Goal: Task Accomplishment & Management: Complete application form

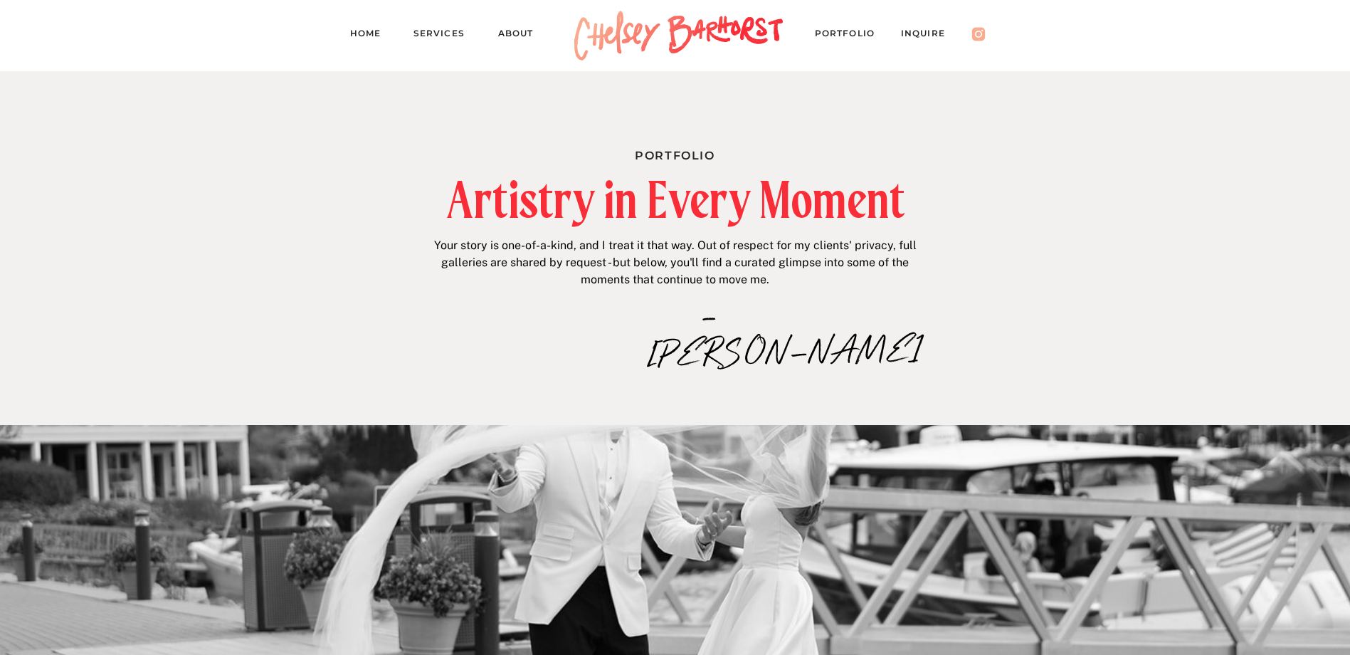
click at [923, 30] on nav "Inquire" at bounding box center [930, 36] width 58 height 20
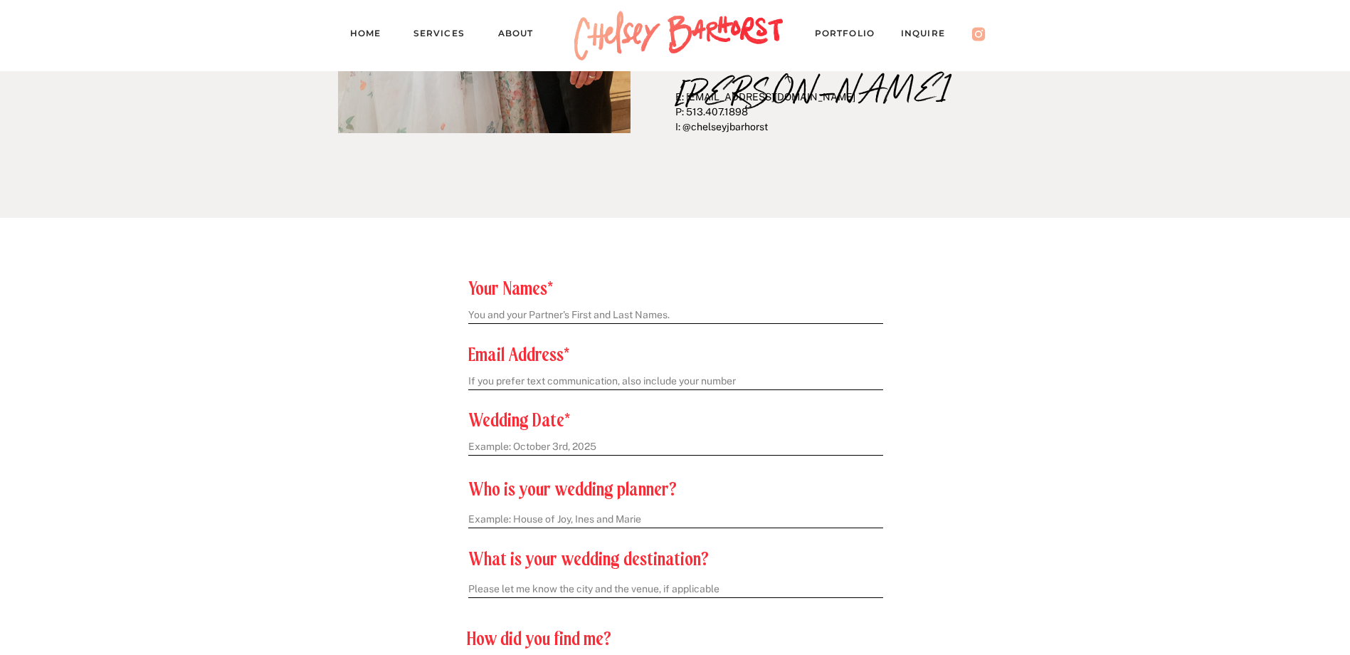
scroll to position [427, 0]
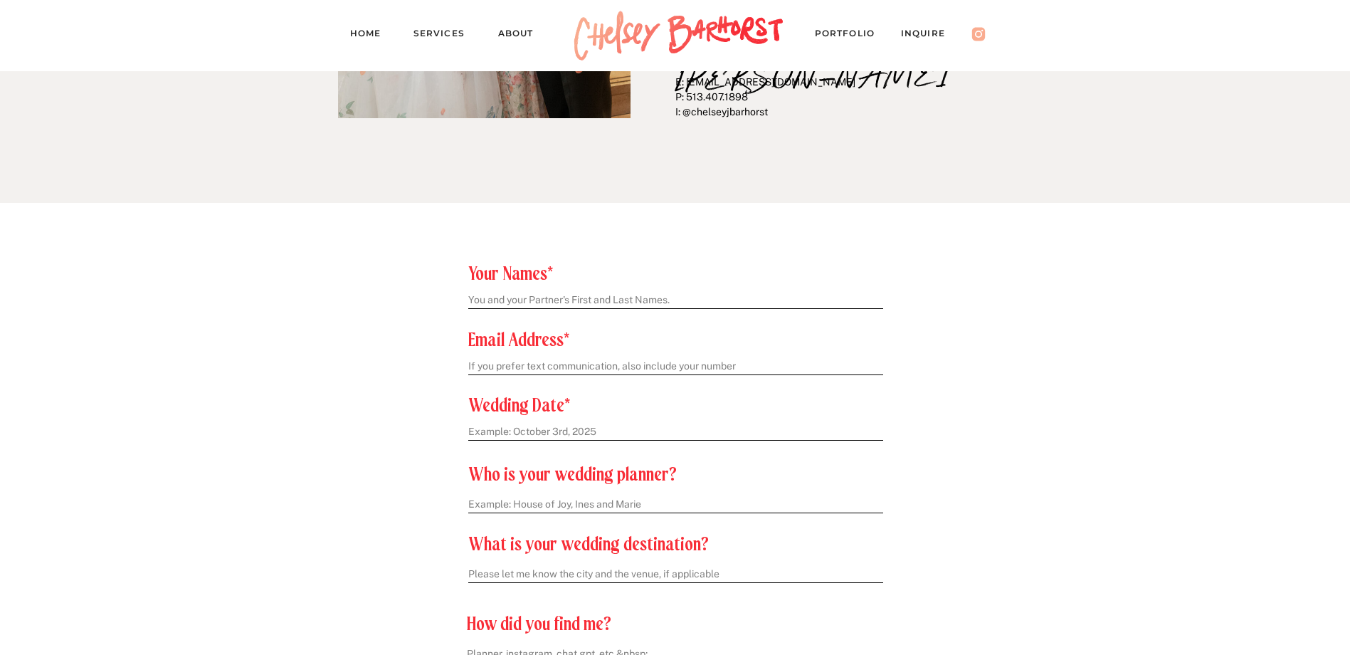
click at [554, 304] on textarea at bounding box center [674, 300] width 413 height 15
type textarea "Brielle Cassidy and Henry Hitt"
click at [662, 371] on textarea at bounding box center [674, 366] width 413 height 15
type textarea "thehitts2026@gmail.com"
click at [505, 435] on textarea at bounding box center [674, 432] width 413 height 15
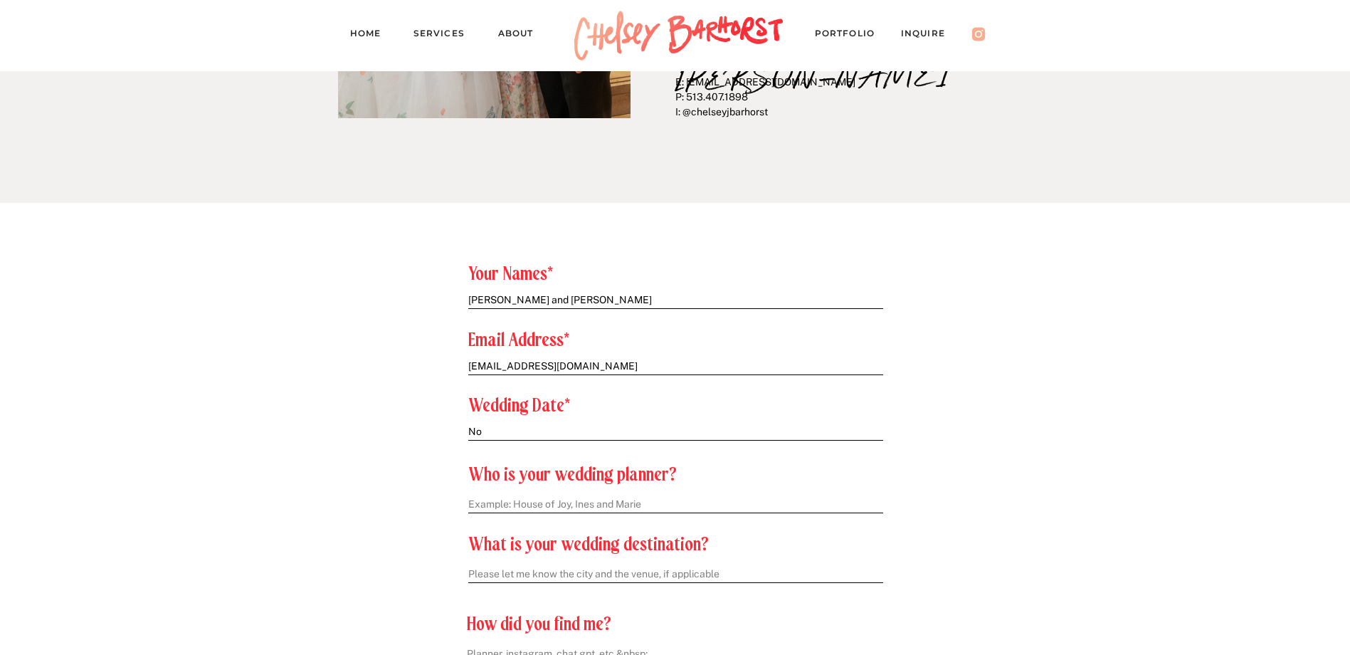
type textarea "N"
type textarea "September 12th, 2026"
click at [529, 503] on textarea at bounding box center [675, 504] width 414 height 15
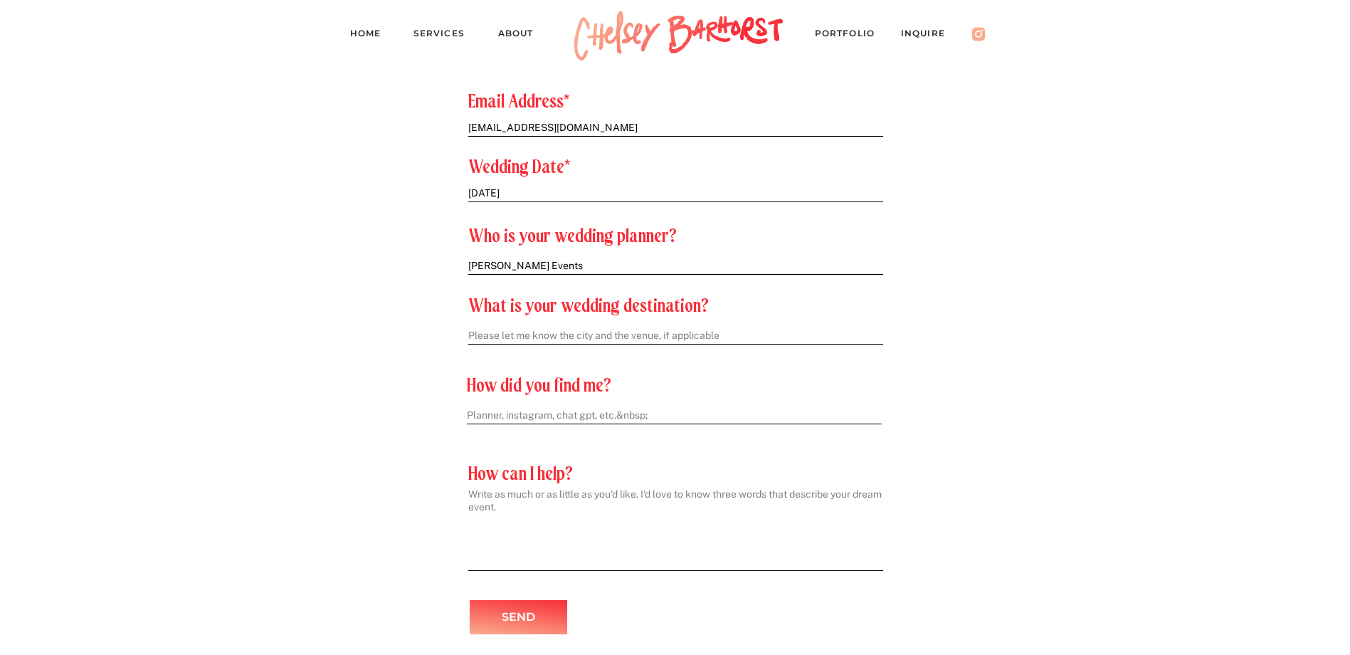
scroll to position [640, 0]
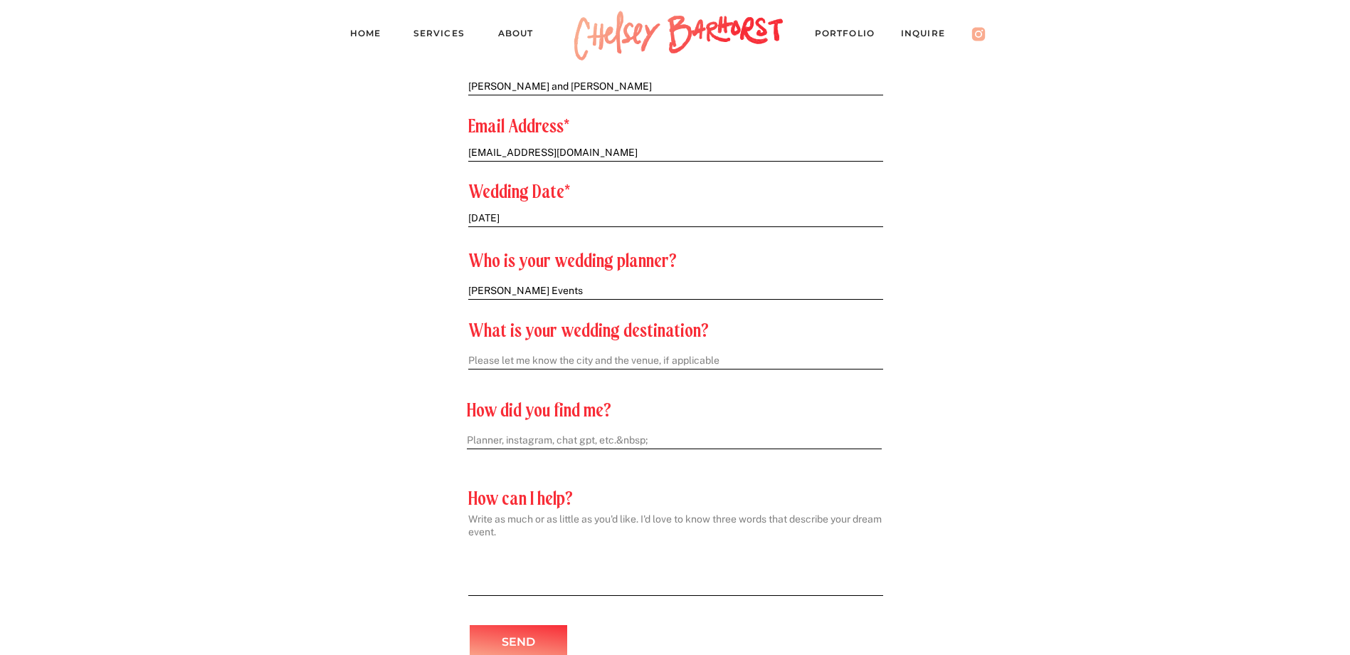
type textarea "Katie Park Events"
click at [524, 366] on textarea at bounding box center [675, 361] width 414 height 15
type textarea "Private Estate on the Chester River, Chestertown, MD"
click at [528, 442] on textarea at bounding box center [674, 440] width 414 height 15
type textarea "i"
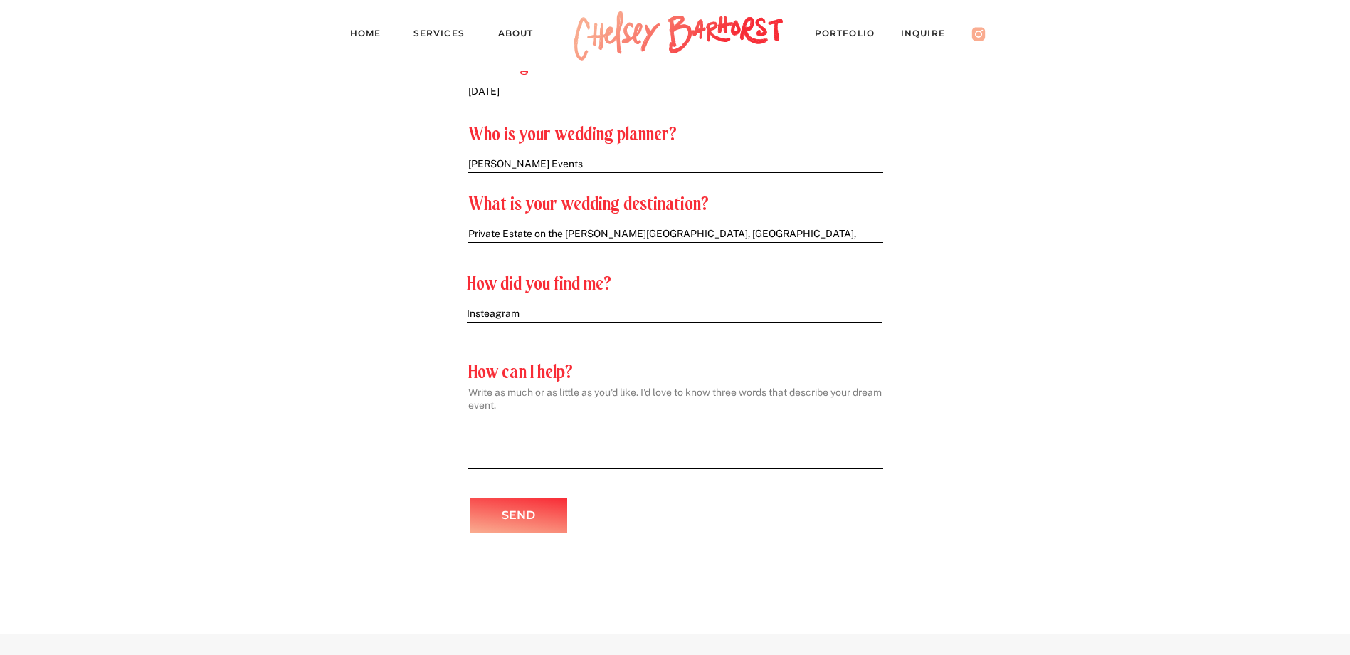
scroll to position [783, 0]
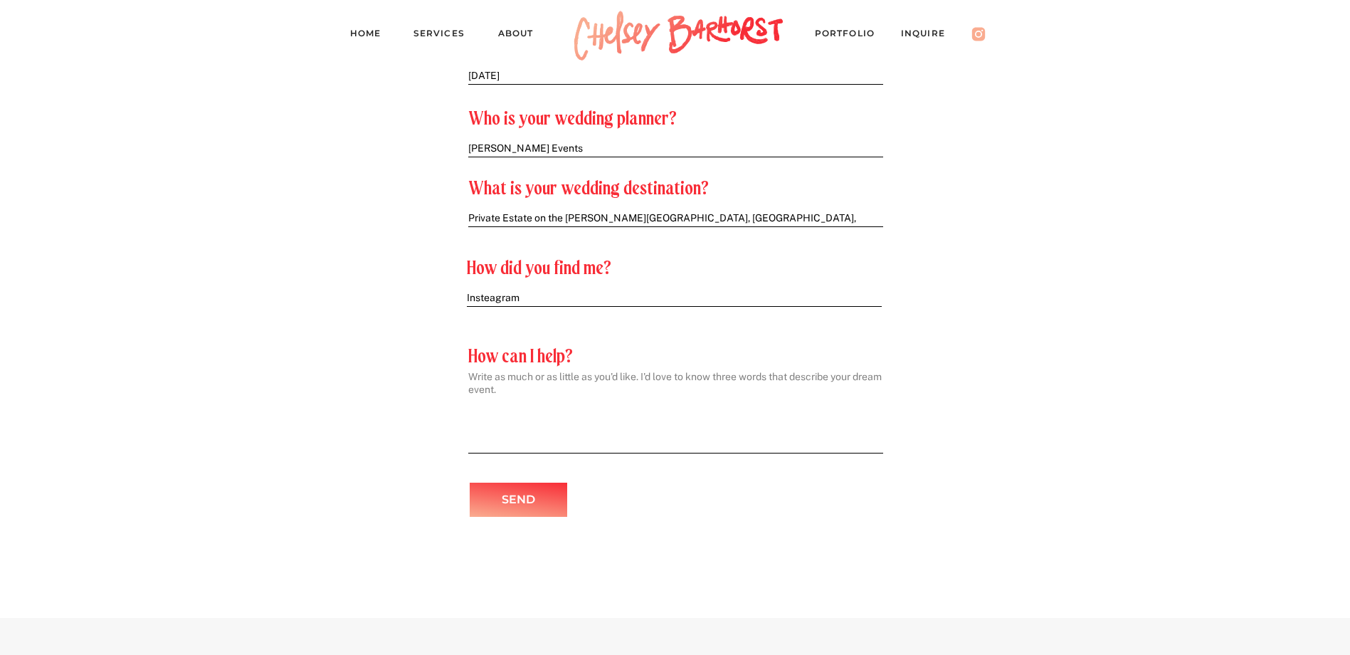
click at [512, 383] on textarea at bounding box center [675, 407] width 414 height 75
type textarea "Instagram"
click at [510, 361] on p "How can I help?" at bounding box center [674, 354] width 413 height 15
click at [502, 381] on textarea at bounding box center [675, 407] width 414 height 75
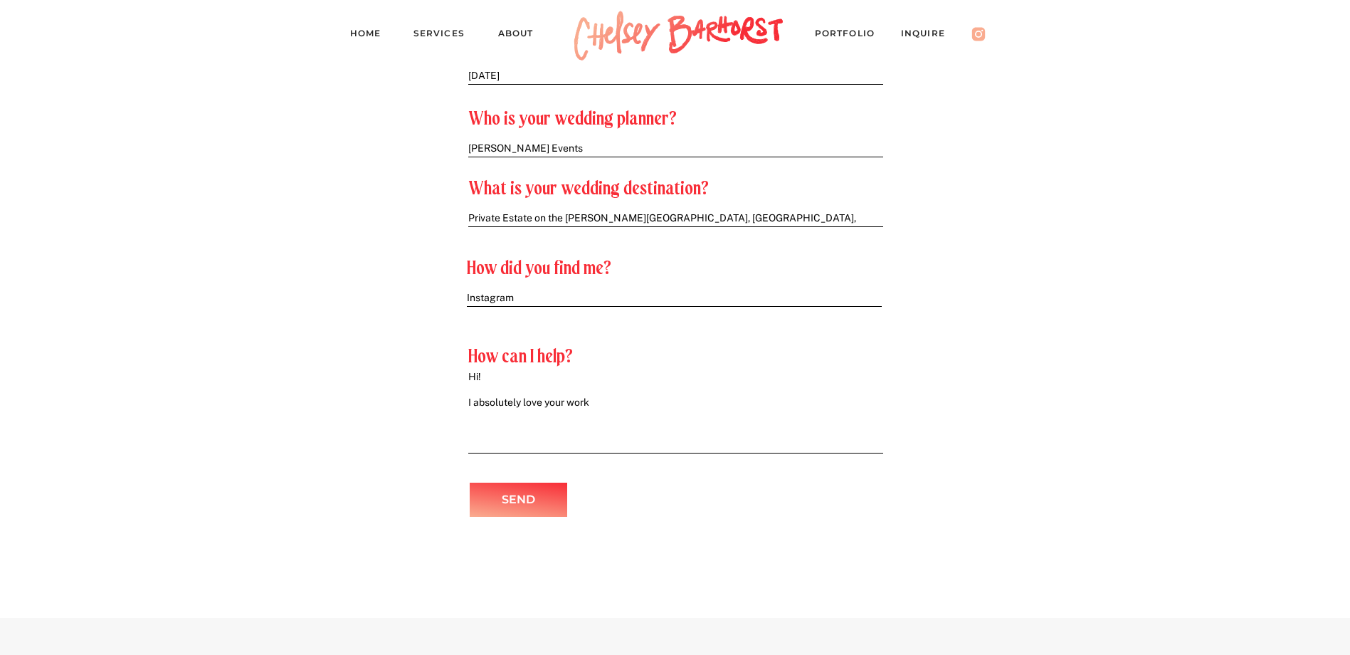
click at [611, 386] on textarea "Hi! I absolutely love your work" at bounding box center [675, 407] width 414 height 75
click at [611, 403] on textarea "Hi! I absolutely love your work" at bounding box center [675, 407] width 414 height 75
click at [475, 400] on textarea "Hi! I absolutely love your work" at bounding box center [675, 407] width 414 height 75
click at [706, 396] on textarea "Hi! I wanted to reach out about availability for an enegagement shoot. I absolu…" at bounding box center [675, 407] width 414 height 75
click at [767, 401] on textarea "Hi! I wanted to reach out about availability for an engagement shoot. I absolut…" at bounding box center [675, 407] width 414 height 75
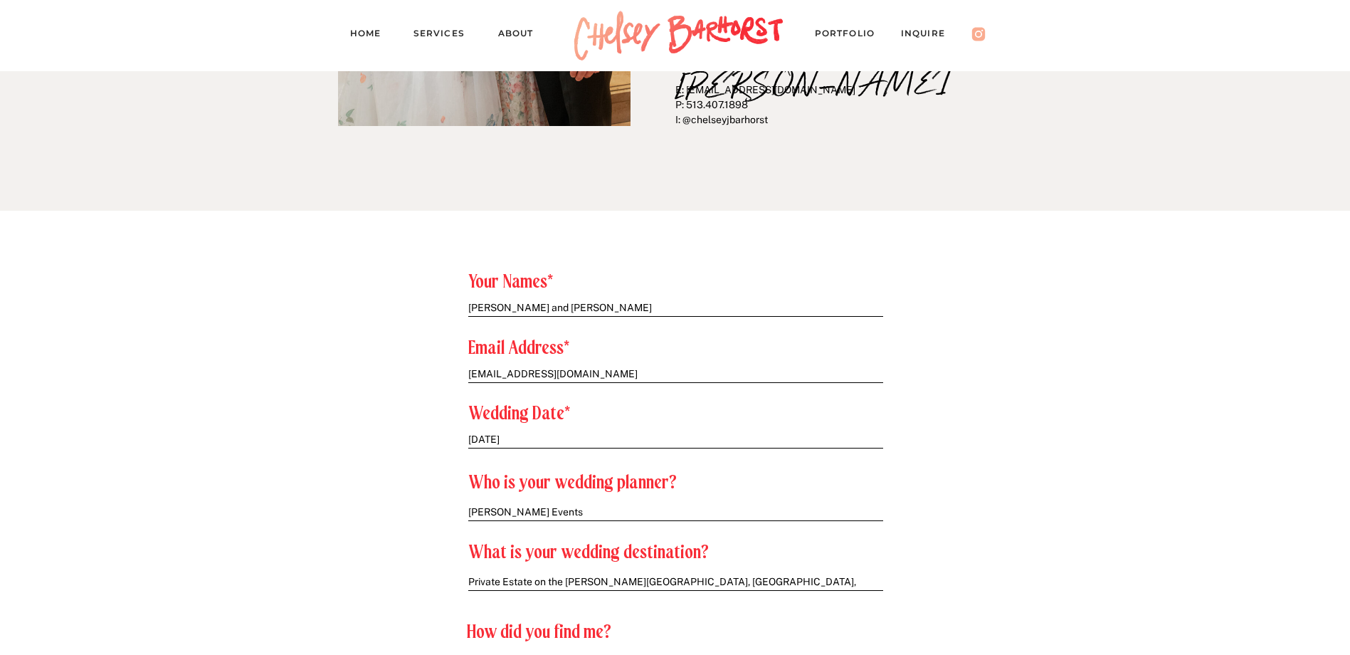
scroll to position [803, 0]
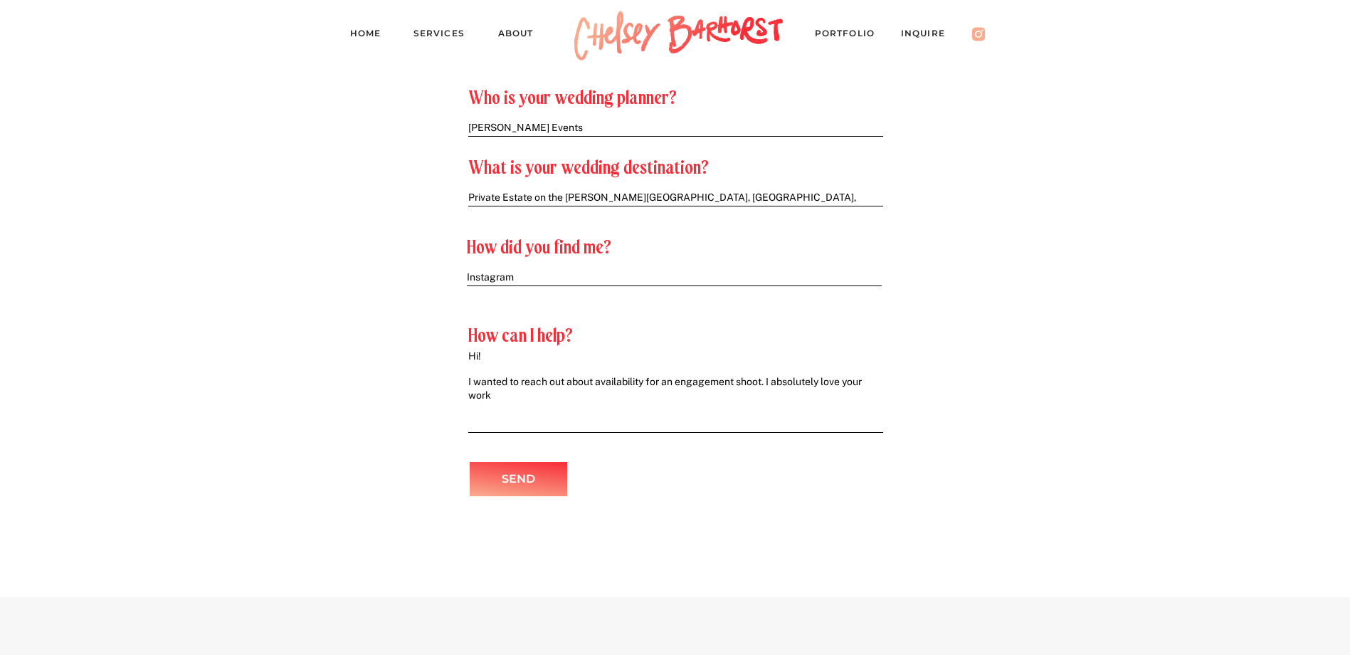
click at [498, 359] on textarea "Hi! I wanted to reach out about availability for an engagement shoot. I absolut…" at bounding box center [675, 386] width 414 height 75
click at [636, 386] on textarea "Hi! I wanted to reach out about availability for an engagement shoot. I absolut…" at bounding box center [675, 386] width 414 height 75
drag, startPoint x: 734, startPoint y: 384, endPoint x: 791, endPoint y: 393, distance: 58.4
click at [735, 384] on textarea "Hi! I wanted to reach out about availability for an engagement shoot. I absolut…" at bounding box center [675, 386] width 414 height 75
drag, startPoint x: 747, startPoint y: 378, endPoint x: 694, endPoint y: 386, distance: 54.0
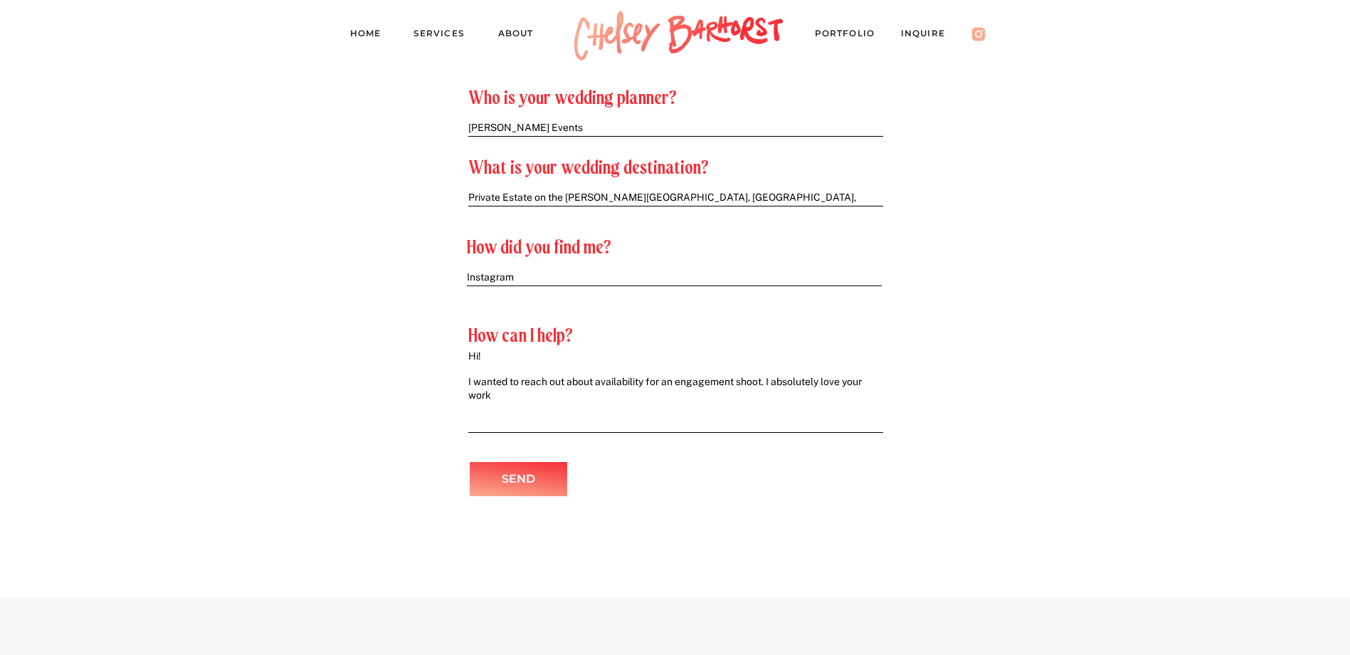
click at [747, 377] on textarea "Hi! I wanted to reach out about availability for an engagement shoot. I absolut…" at bounding box center [675, 386] width 414 height 75
click at [597, 378] on textarea "Hi! I wanted to reach out about availability for an engagement shoot. I absolut…" at bounding box center [675, 386] width 414 height 75
click at [533, 391] on textarea "Hi! I wanted to reach out about your availability for an engagement shoot. I ab…" at bounding box center [675, 386] width 414 height 75
click at [720, 393] on textarea "Hi! I wanted to reach out about your availability for an engagement shoot. I ab…" at bounding box center [675, 386] width 414 height 75
click at [867, 396] on textarea "Hi! I wanted to reach out about your availability for an engagement shoot. I ab…" at bounding box center [675, 386] width 414 height 75
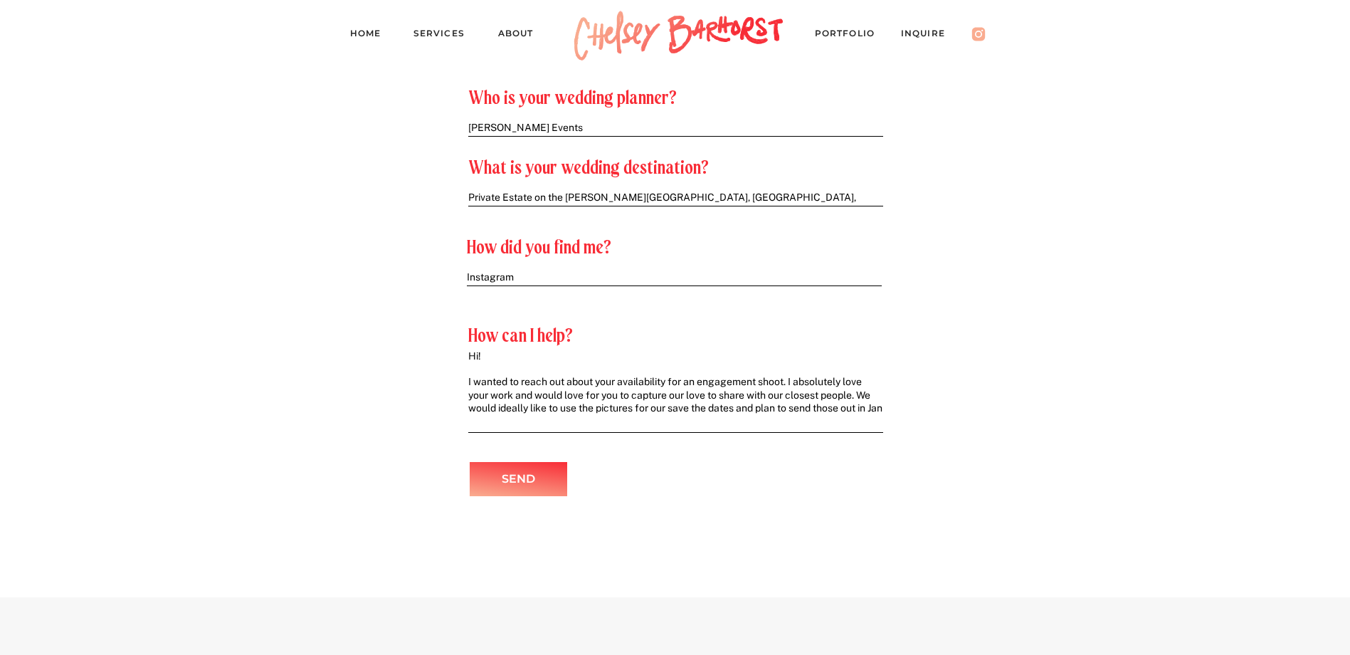
scroll to position [1, 0]
click at [786, 379] on textarea "Hi! I wanted to reach out about your availability for an engagement shoot. I ab…" at bounding box center [675, 386] width 414 height 75
click at [540, 403] on textarea "Hi! I wanted to reach out about your availability for an engagement shoot in An…" at bounding box center [675, 386] width 414 height 75
click at [685, 418] on textarea "Hi! I wanted to reach out about your availability for an engagement shoot in An…" at bounding box center [675, 386] width 414 height 75
drag, startPoint x: 680, startPoint y: 411, endPoint x: 761, endPoint y: 408, distance: 80.5
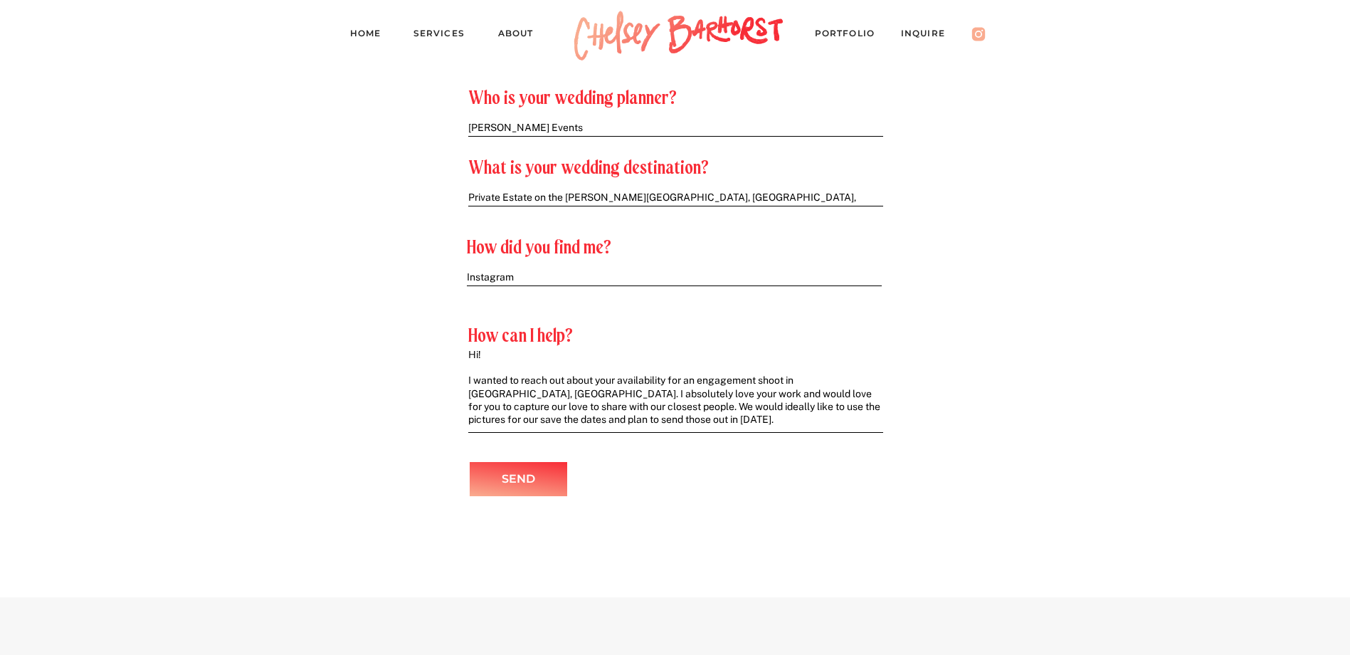
click at [761, 408] on textarea "Hi! I wanted to reach out about your availability for an engagement shoot in An…" at bounding box center [675, 386] width 414 height 75
click at [826, 408] on textarea "Hi! I wanted to reach out about your availability for an engagement shoot in An…" at bounding box center [675, 386] width 414 height 75
click at [561, 416] on textarea "Hi! I wanted to reach out about your availability for an engagement shoot in An…" at bounding box center [675, 386] width 414 height 75
click at [674, 411] on textarea "Hi! I wanted to reach out about your availability for an engagement shoot in An…" at bounding box center [675, 386] width 414 height 75
click at [643, 420] on textarea "Hi! I wanted to reach out about your availability for an engagement shoot in An…" at bounding box center [675, 386] width 414 height 75
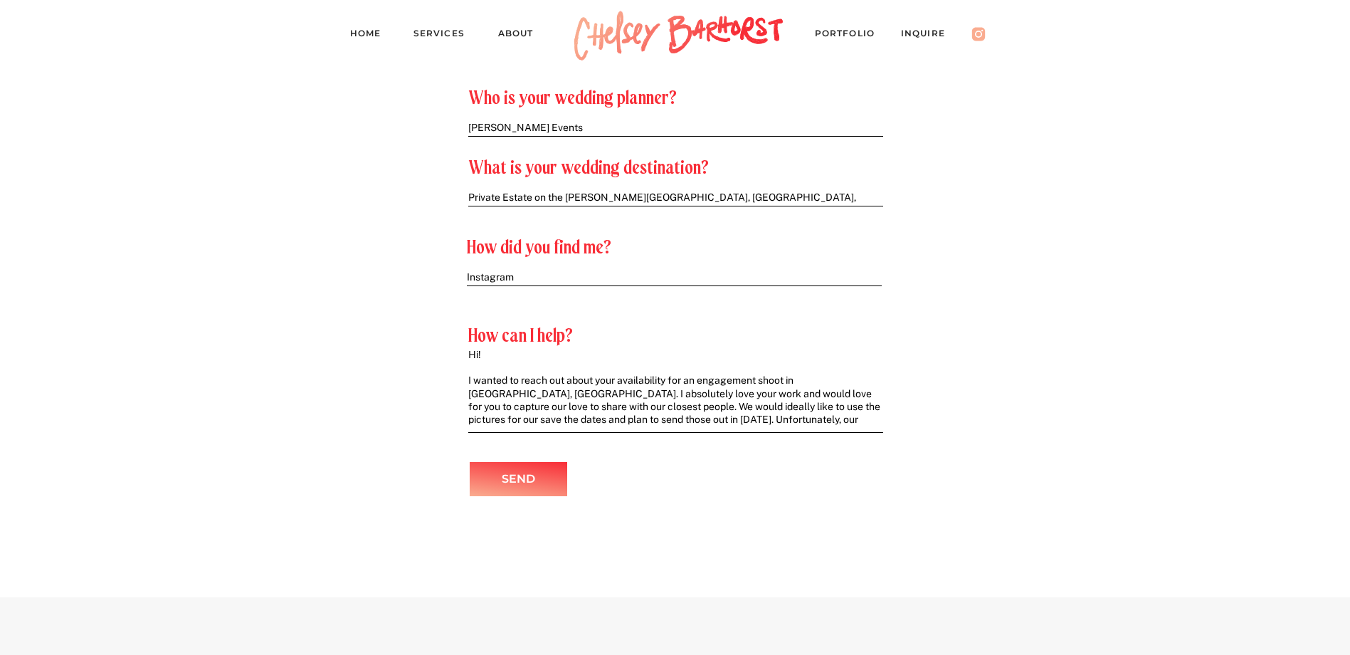
click at [842, 416] on textarea "Hi! I wanted to reach out about your availability for an engagement shoot in An…" at bounding box center [675, 386] width 414 height 75
click at [882, 417] on textarea "Hi! I wanted to reach out about your availability for an engagement shoot in An…" at bounding box center [675, 386] width 414 height 75
type textarea "Hi! I wanted to reach out about your availability for an engagement shoot in An…"
drag, startPoint x: 552, startPoint y: 279, endPoint x: 453, endPoint y: 277, distance: 99.6
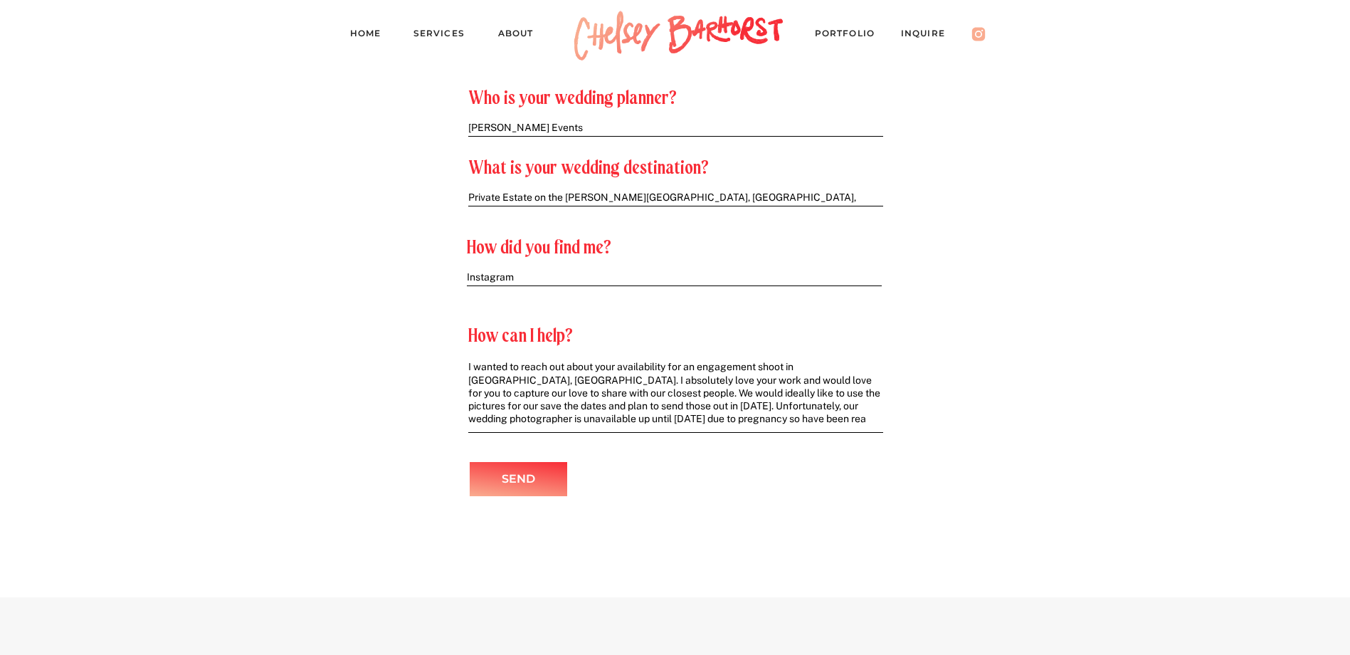
type textarea "Instagram"
click at [789, 412] on textarea "Hi! I wanted to reach out about your availability for an engagement shoot in An…" at bounding box center [675, 386] width 414 height 75
drag, startPoint x: 800, startPoint y: 408, endPoint x: 739, endPoint y: 428, distance: 64.4
click at [879, 418] on textarea "Hi! I wanted to reach out about your availability for an engagement shoot in An…" at bounding box center [675, 386] width 414 height 75
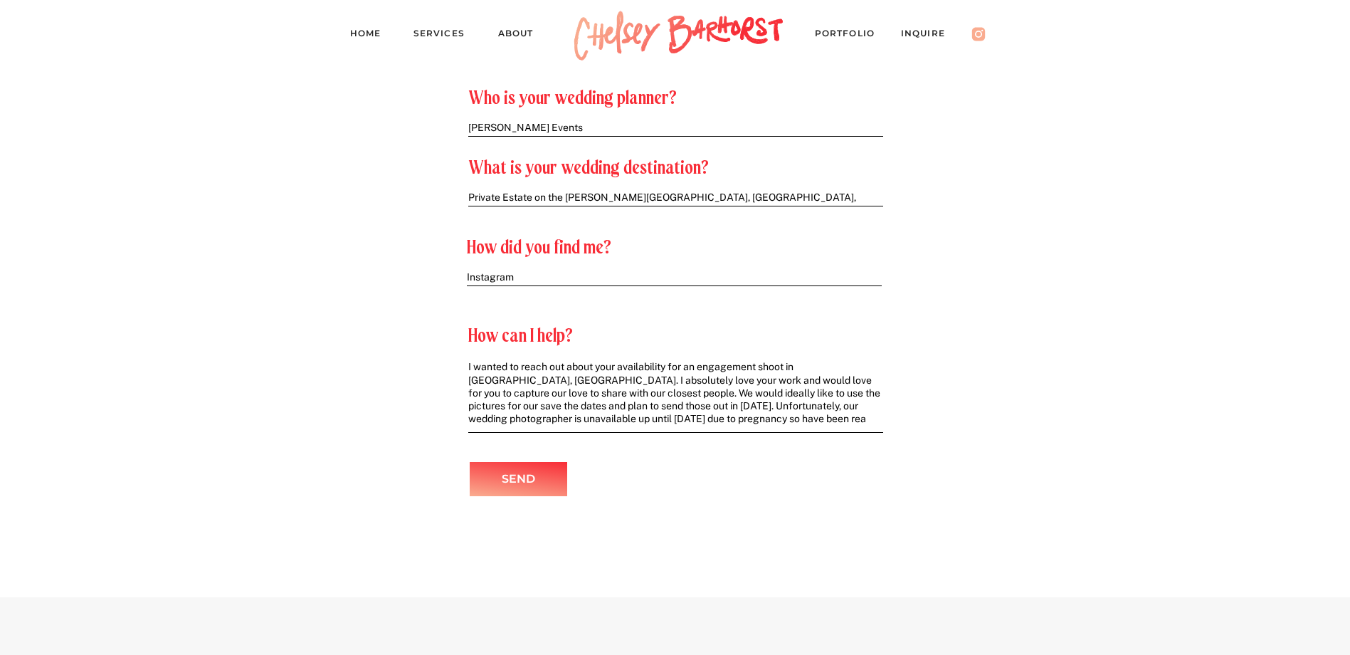
click at [743, 418] on textarea "Hi! I wanted to reach out about your availability for an engagement shoot in An…" at bounding box center [675, 386] width 414 height 75
click at [694, 398] on textarea "Hi! I wanted to reach out about your availability for an engagement shoot in An…" at bounding box center [675, 386] width 414 height 75
click at [696, 402] on textarea "Hi! I wanted to reach out about your availability for an engagement shoot in An…" at bounding box center [675, 386] width 414 height 75
click at [748, 419] on textarea "Hi! I wanted to reach out about your availability for an engagement shoot in An…" at bounding box center [675, 386] width 414 height 75
drag, startPoint x: 682, startPoint y: 407, endPoint x: 818, endPoint y: 403, distance: 136.7
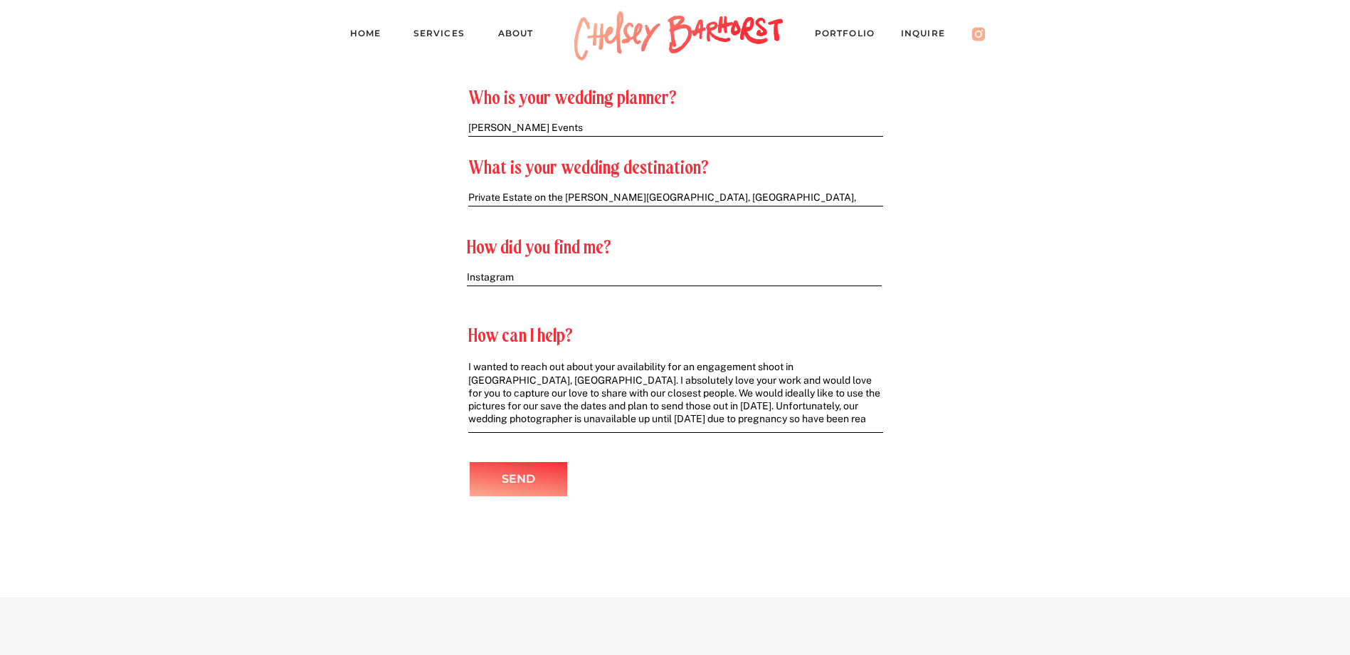
click at [818, 403] on textarea "Hi! I wanted to reach out about your availability for an engagement shoot in An…" at bounding box center [675, 386] width 414 height 75
click at [771, 419] on textarea "Hi! I wanted to reach out about your availability for an engagement shoot in An…" at bounding box center [675, 386] width 414 height 75
drag, startPoint x: 673, startPoint y: 408, endPoint x: 969, endPoint y: 394, distance: 296.3
click at [756, 403] on textarea "Hi! I wanted to reach out about your availability for an engagement shoot in An…" at bounding box center [675, 386] width 414 height 75
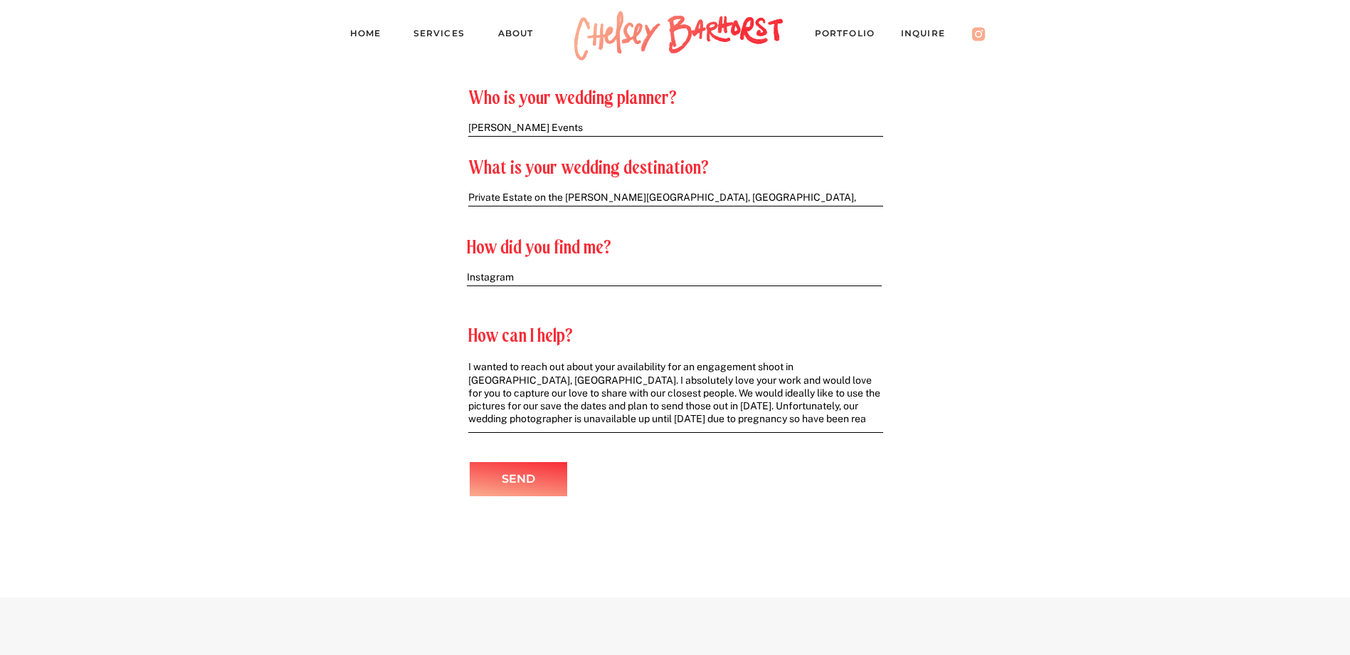
click at [765, 421] on textarea "Hi! I wanted to reach out about your availability for an engagement shoot in An…" at bounding box center [675, 386] width 414 height 75
drag, startPoint x: 504, startPoint y: 418, endPoint x: 460, endPoint y: 420, distance: 44.9
click at [788, 413] on textarea "Hi! I wanted to reach out about your availability for an engagement shoot in An…" at bounding box center [675, 386] width 414 height 75
click at [692, 419] on textarea "Hi! I wanted to reach out about your availability for an engagement shoot in An…" at bounding box center [675, 386] width 414 height 75
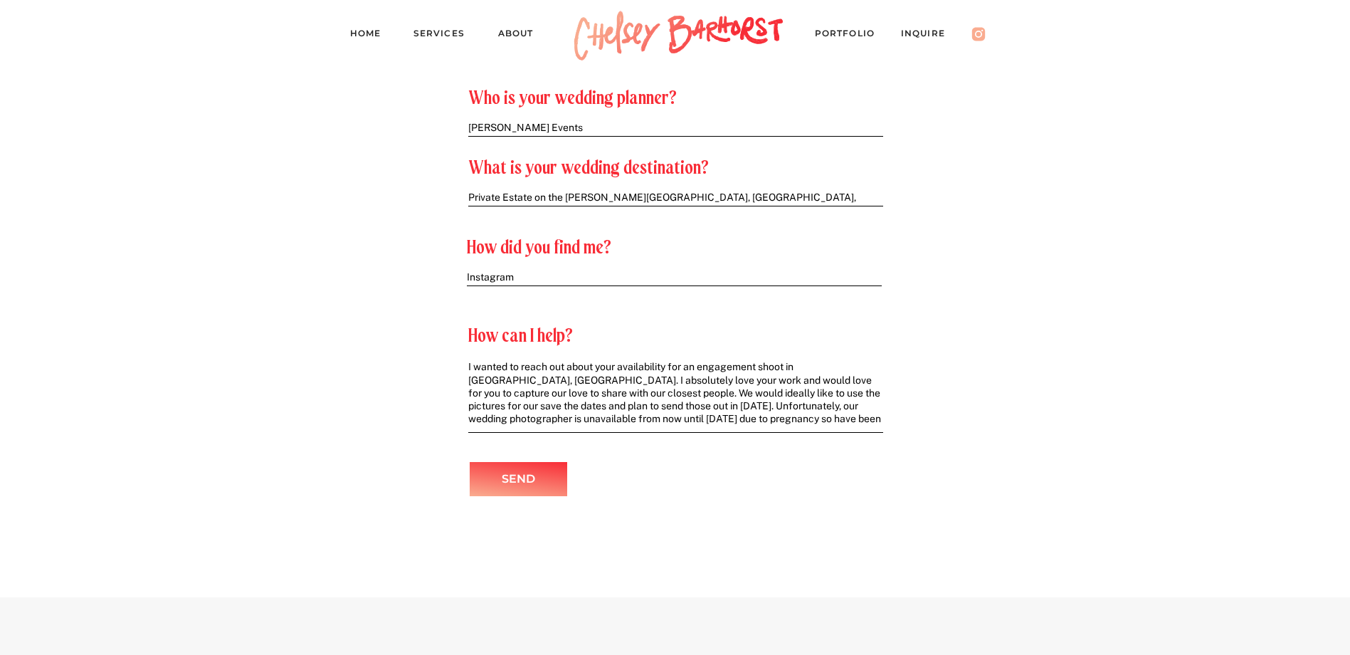
drag, startPoint x: 696, startPoint y: 418, endPoint x: 685, endPoint y: 417, distance: 10.7
click at [685, 417] on textarea "Hi! I wanted to reach out about your availability for an engagement shoot in An…" at bounding box center [675, 386] width 414 height 75
drag, startPoint x: 601, startPoint y: 420, endPoint x: 517, endPoint y: 423, distance: 83.3
click at [517, 423] on textarea "Hi! I wanted to reach out about your availability for an engagement shoot in An…" at bounding box center [675, 386] width 414 height 75
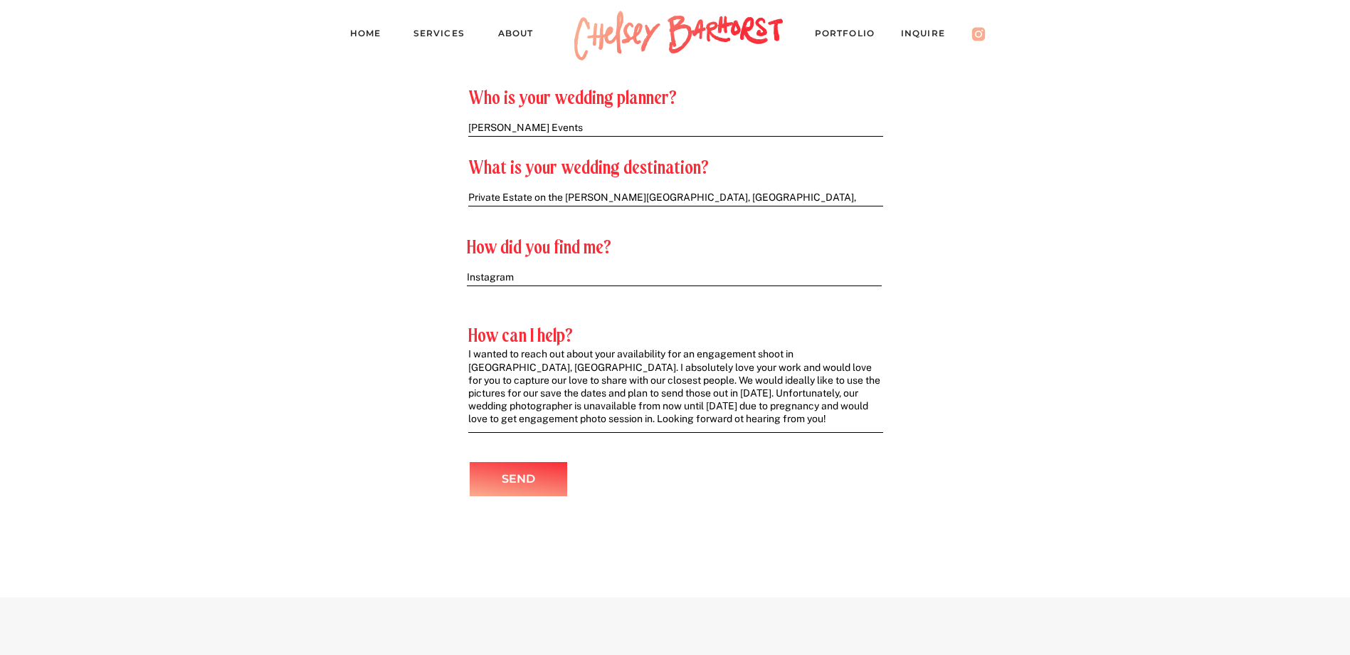
drag, startPoint x: 713, startPoint y: 416, endPoint x: 408, endPoint y: 335, distance: 315.2
type textarea "Hi! I wanted to reach out about your availability for an engagement shoot in An…"
click at [711, 412] on textarea "Hi! I wanted to reach out about your availability for an engagement shoot in An…" at bounding box center [675, 386] width 414 height 75
click at [698, 420] on textarea "Hi! I wanted to reach out about your availability for an engagement shoot in An…" at bounding box center [675, 386] width 414 height 75
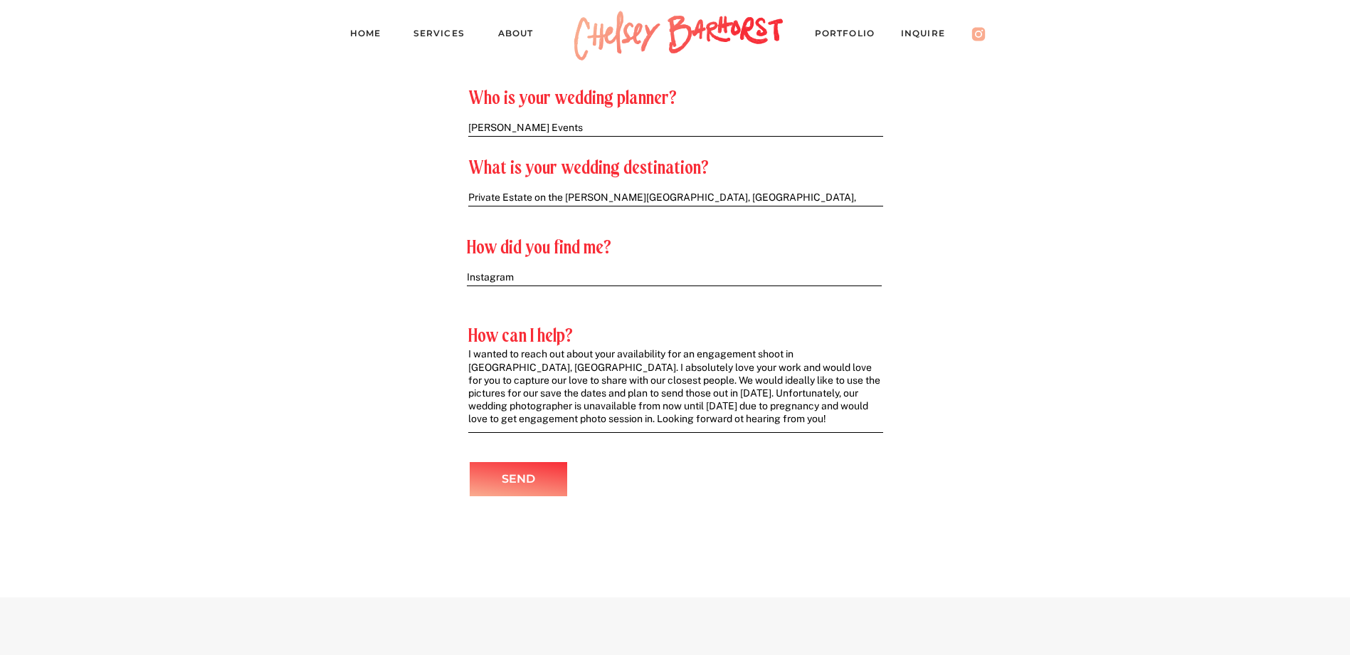
drag, startPoint x: 723, startPoint y: 421, endPoint x: 391, endPoint y: 328, distance: 345.1
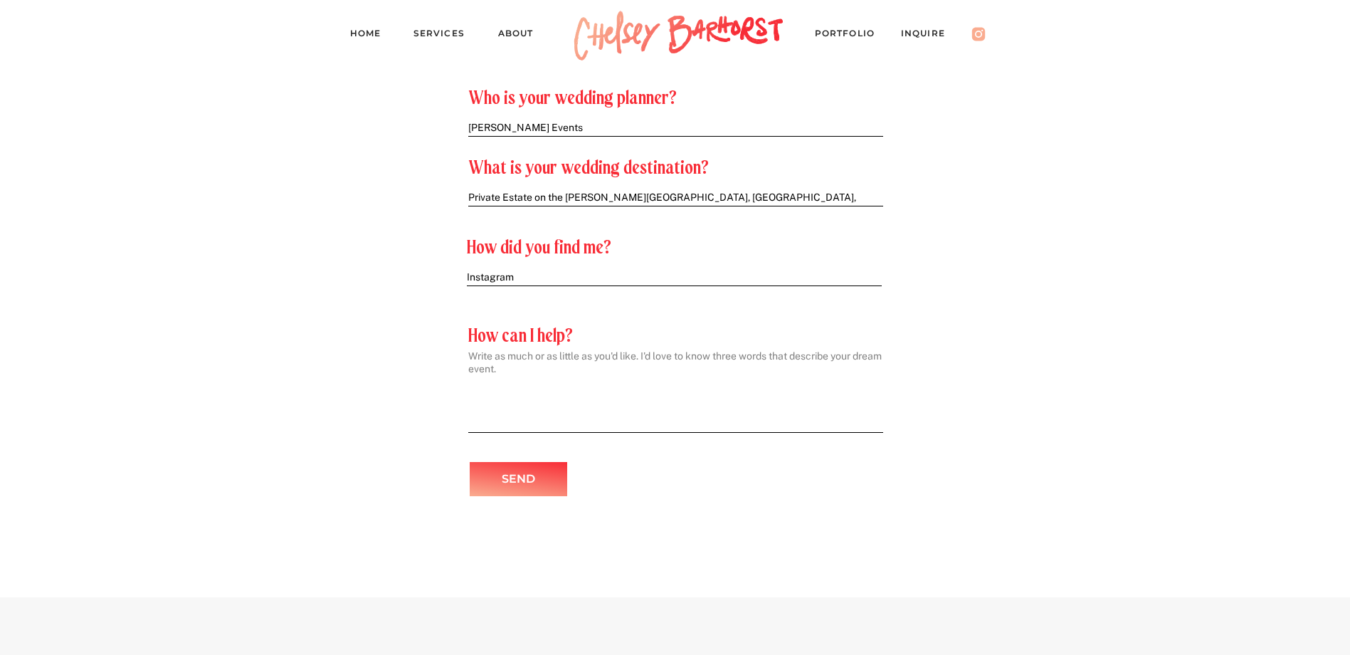
scroll to position [0, 0]
paste textarea "Hi [Photographer's Name], I wanted to reach out about your availability for an …"
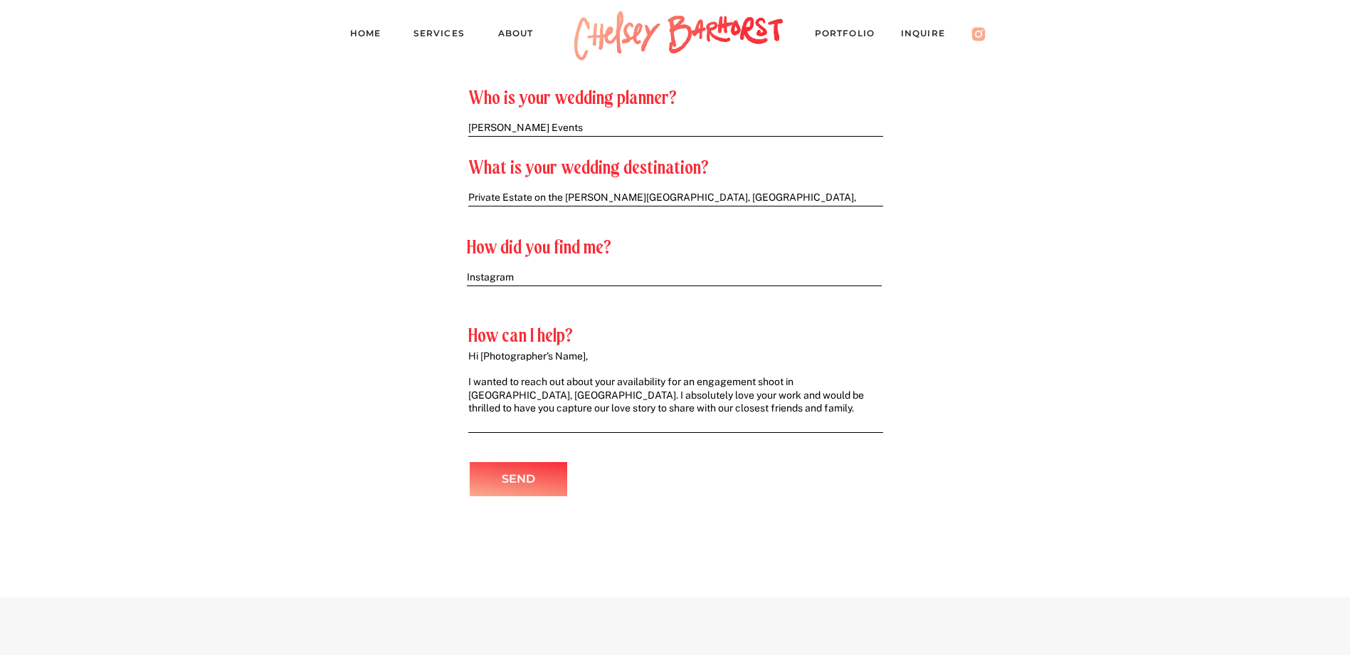
scroll to position [105, 0]
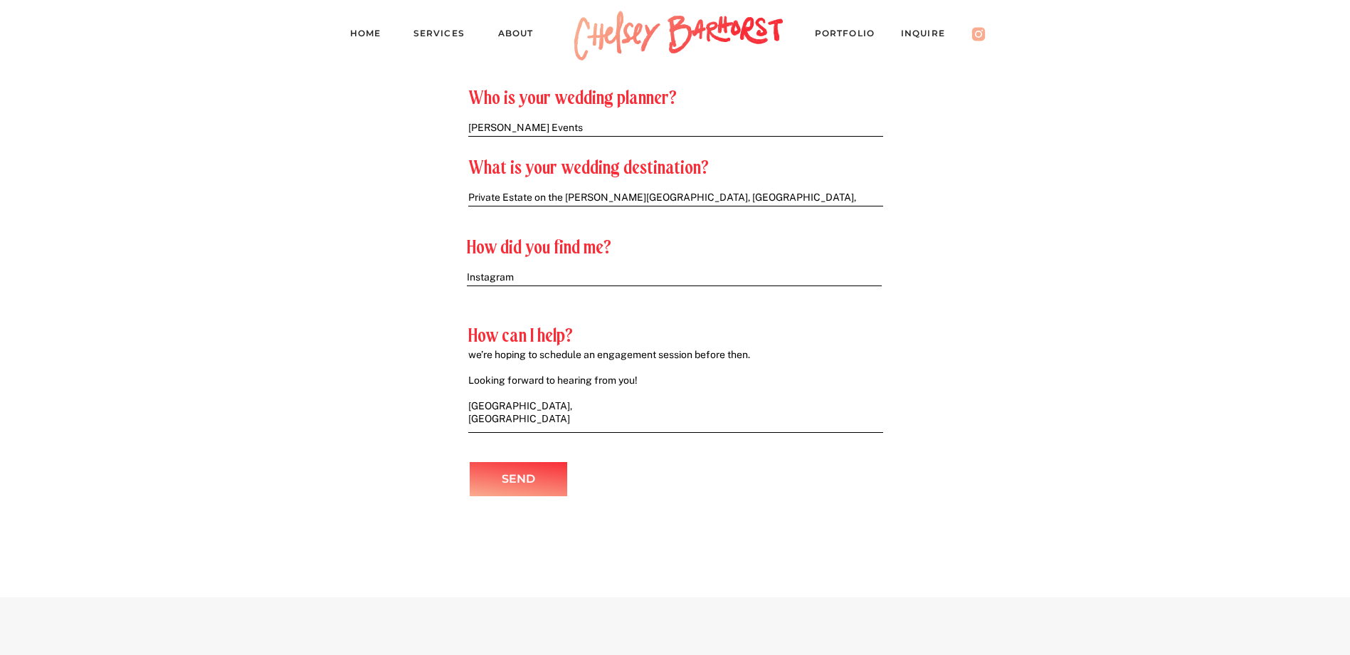
drag, startPoint x: 516, startPoint y: 411, endPoint x: 450, endPoint y: 403, distance: 66.6
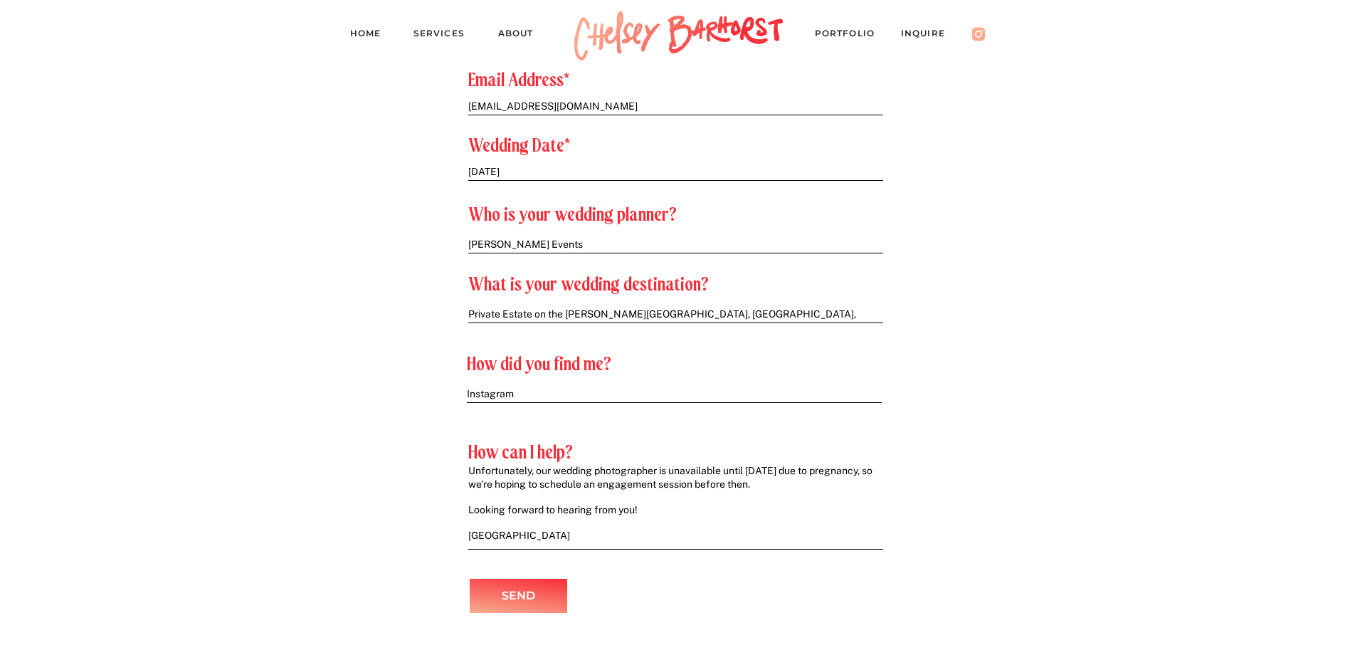
scroll to position [661, 0]
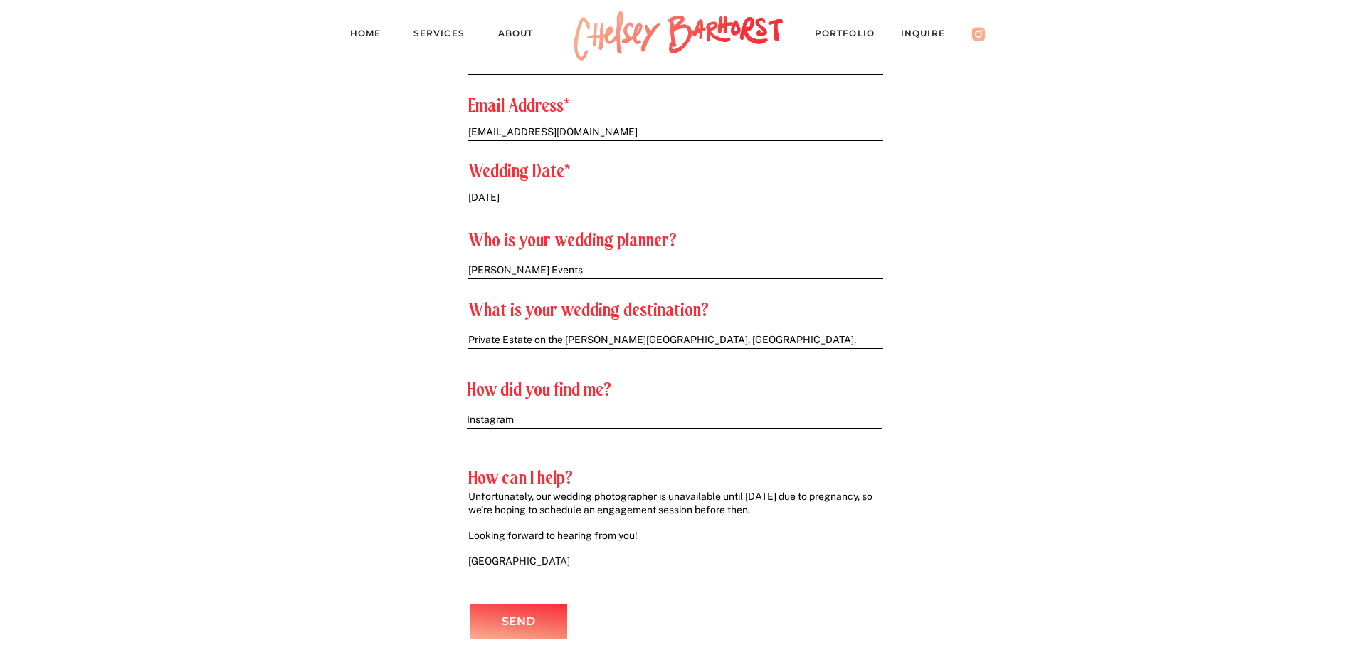
drag, startPoint x: 601, startPoint y: 556, endPoint x: 563, endPoint y: 378, distance: 182.7
click at [776, 514] on textarea "Hi [Photographer's Name], I wanted to reach out about your availability for an …" at bounding box center [675, 529] width 414 height 75
click at [477, 509] on textarea "Hi [Photographer's Name], I wanted to reach out about your availability for an …" at bounding box center [675, 529] width 414 height 75
click at [470, 497] on textarea "Hi [Photographer's Name], I wanted to reach out about your availability for an …" at bounding box center [675, 529] width 414 height 75
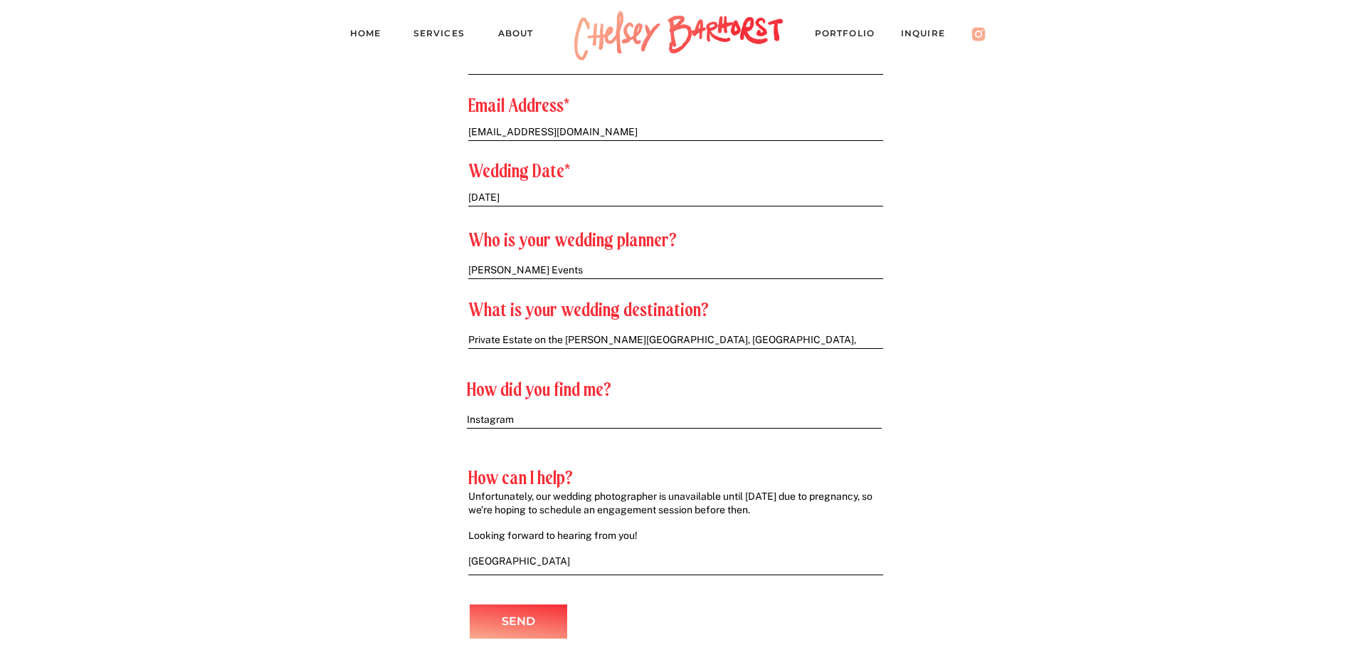
scroll to position [91, 0]
type textarea "Hi [Photographer's Name], I wanted to reach out about your availability for an …"
drag, startPoint x: 508, startPoint y: 564, endPoint x: 428, endPoint y: 250, distance: 323.9
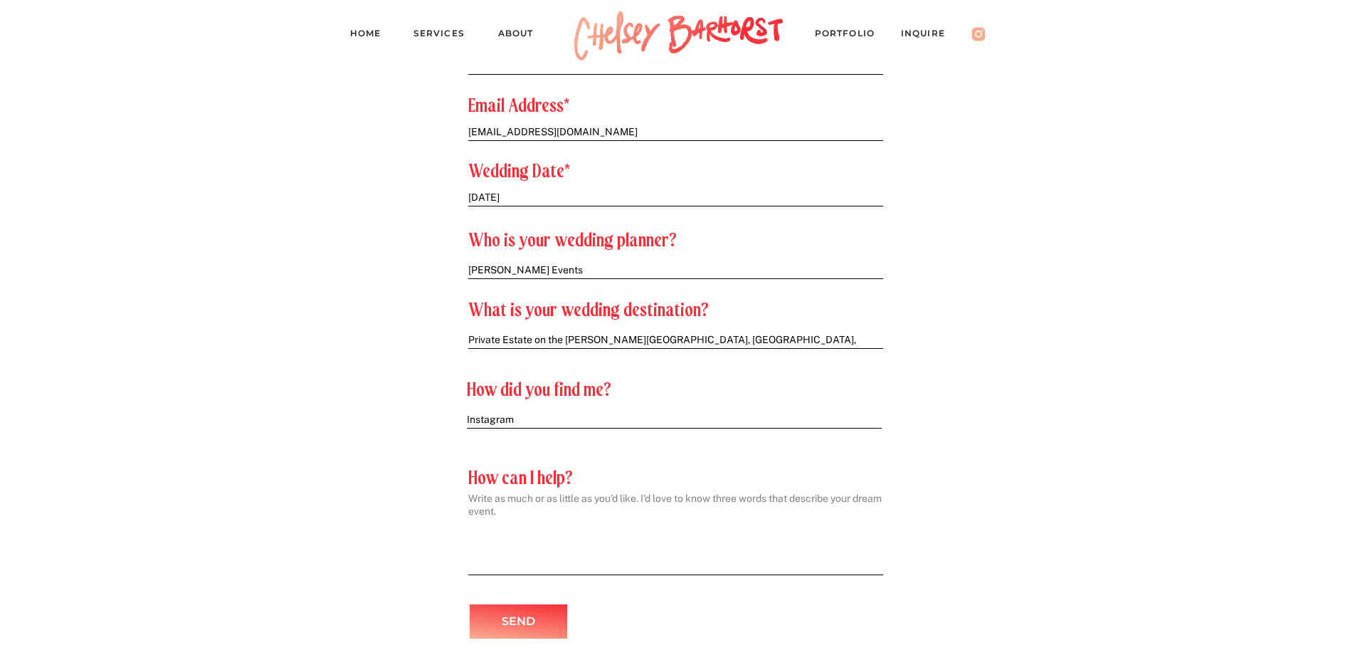
scroll to position [0, 0]
click at [488, 507] on textarea at bounding box center [675, 529] width 414 height 75
paste textarea "Hi! Happy Tuesday :) I wanted to reach out about your availability for an engag…"
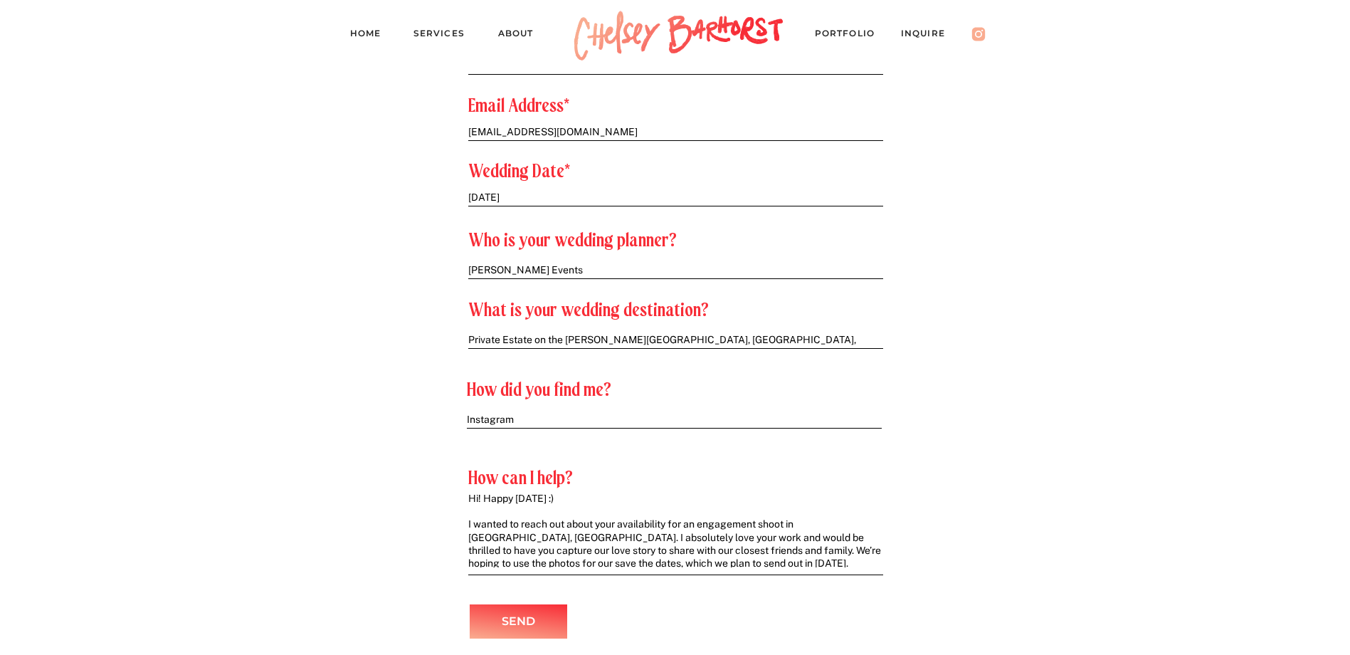
scroll to position [80, 0]
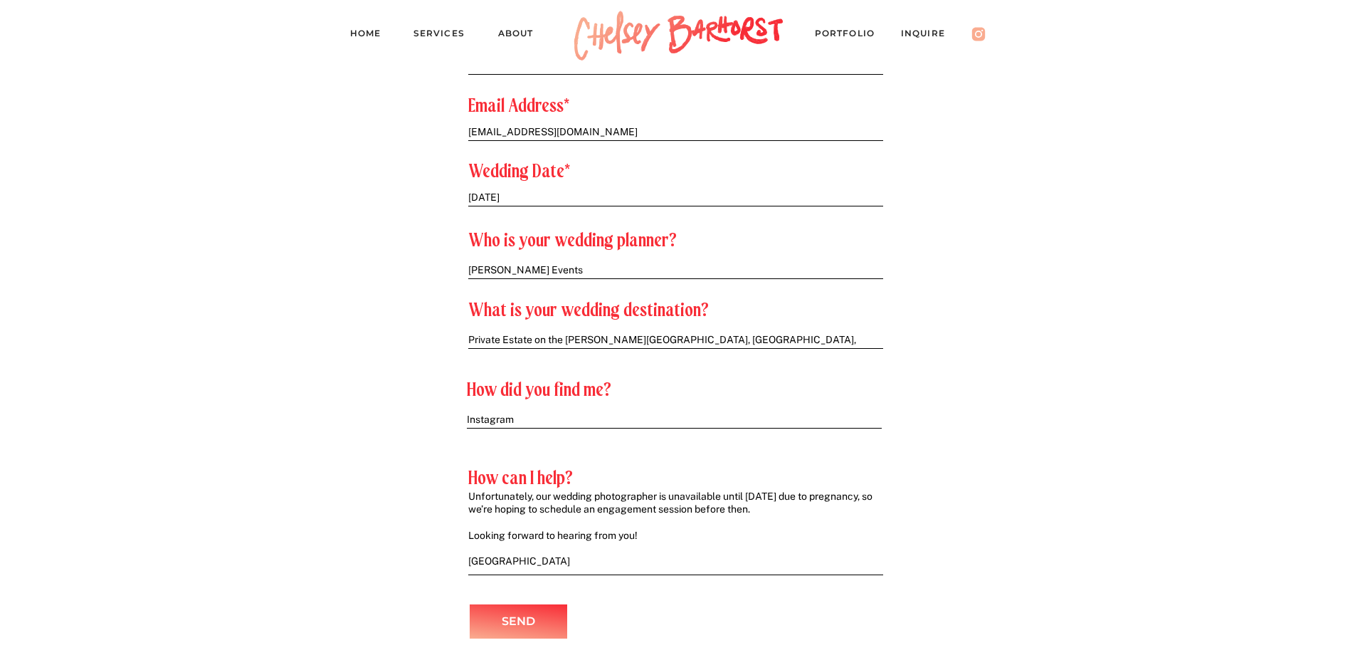
type textarea "Hi! Happy Tuesday :) I wanted to reach out about your availability for an engag…"
click at [520, 617] on p "Send" at bounding box center [519, 621] width 78 height 21
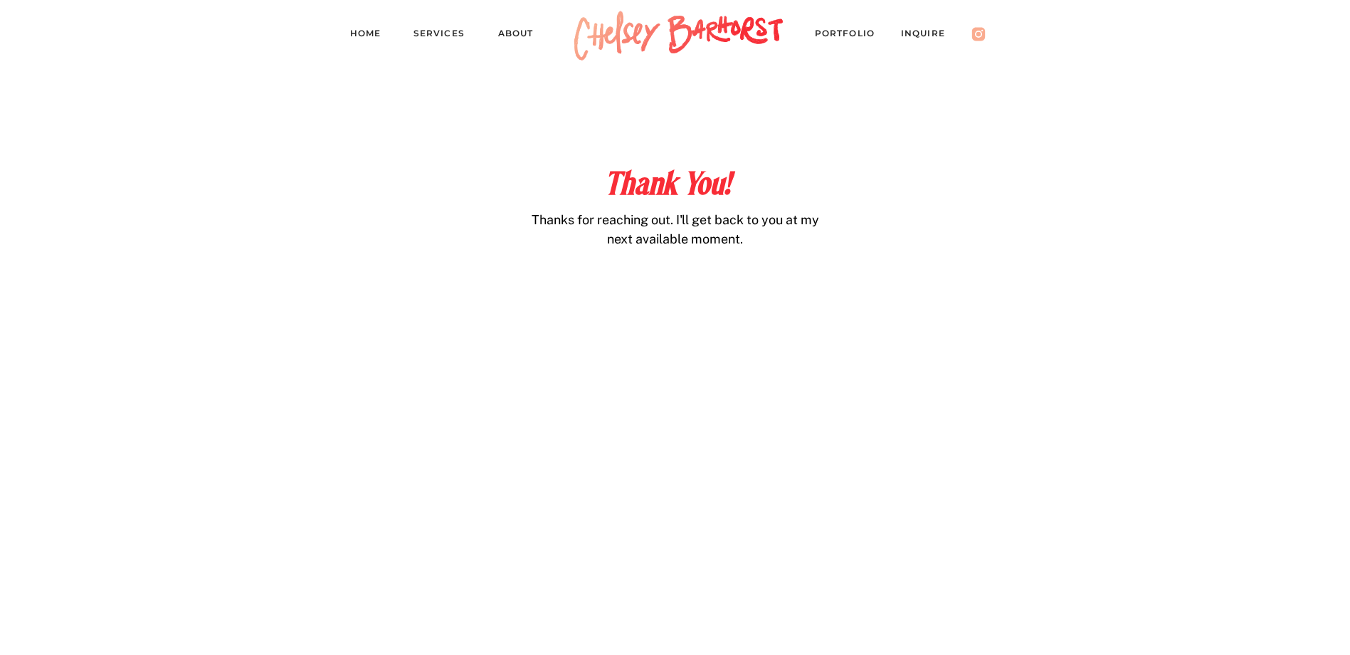
scroll to position [630, 0]
